Goal: Transaction & Acquisition: Subscribe to service/newsletter

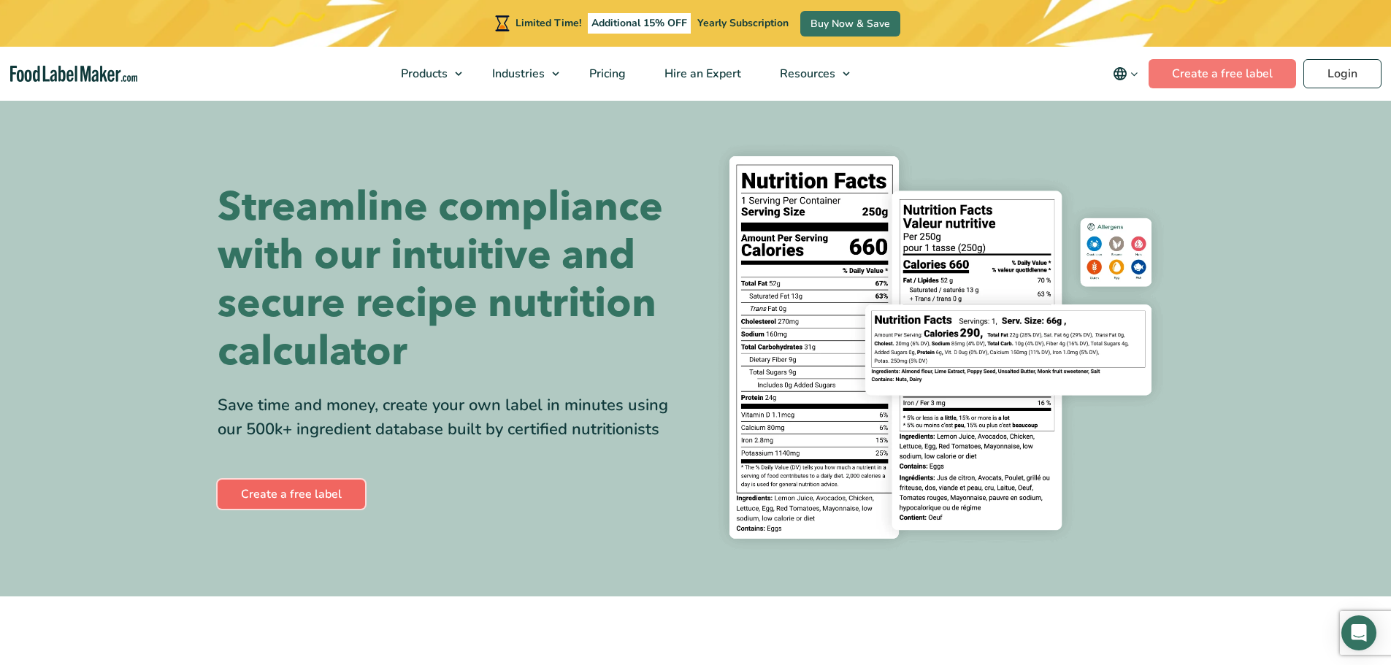
click at [307, 494] on link "Create a free label" at bounding box center [292, 494] width 148 height 29
